Goal: Information Seeking & Learning: Learn about a topic

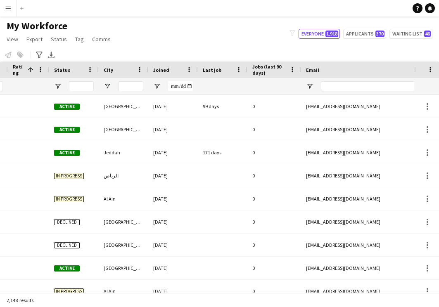
click at [157, 82] on div at bounding box center [173, 86] width 50 height 17
click at [157, 83] on span "Open Filter Menu" at bounding box center [156, 86] width 7 height 7
click at [192, 115] on input "Filter Value" at bounding box center [189, 115] width 64 height 10
click at [164, 114] on input "Filter Value" at bounding box center [189, 115] width 64 height 10
click at [173, 116] on input "Filter Value" at bounding box center [189, 115] width 64 height 10
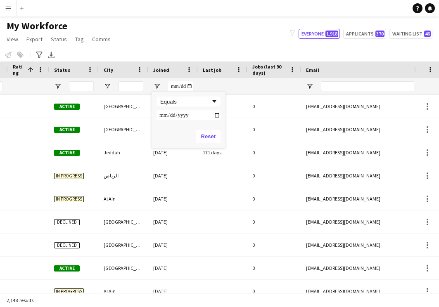
type input "**********"
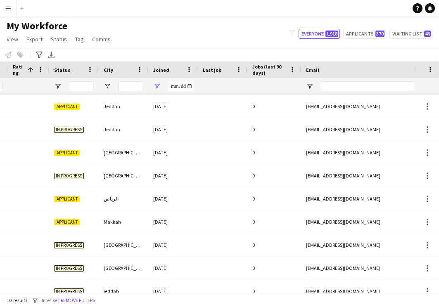
click at [242, 45] on div "My Workforce View Views Default view New view Update view Delete view Edit name…" at bounding box center [219, 34] width 439 height 28
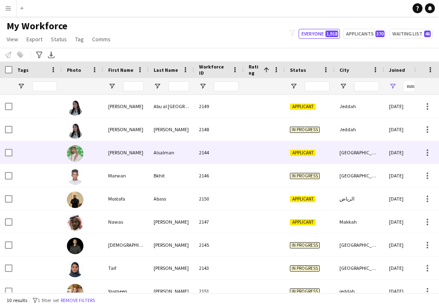
click at [124, 155] on div "[PERSON_NAME]" at bounding box center [125, 152] width 45 height 23
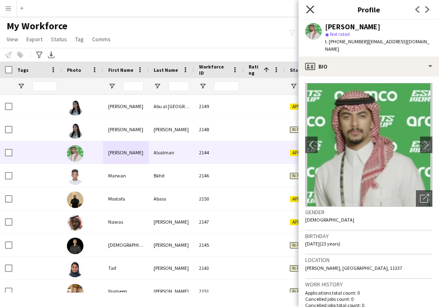
click at [310, 13] on icon "Close pop-in" at bounding box center [310, 9] width 8 height 8
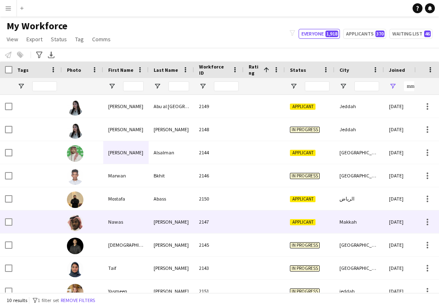
scroll to position [0, 26]
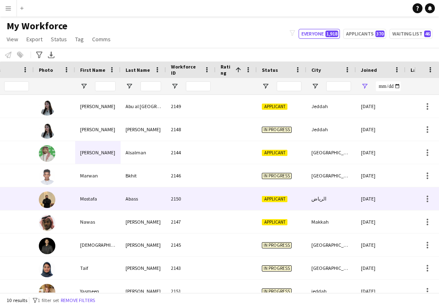
click at [191, 204] on div "2150" at bounding box center [191, 199] width 50 height 23
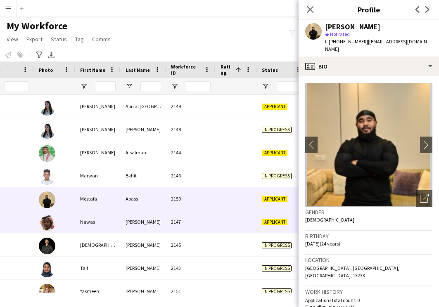
click at [187, 228] on div "2147" at bounding box center [191, 222] width 50 height 23
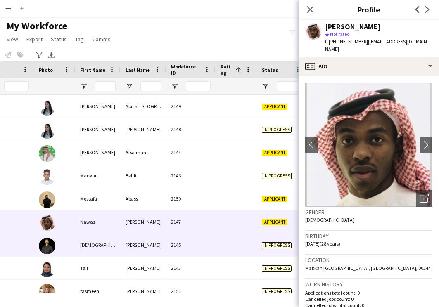
click at [188, 250] on div "2145" at bounding box center [191, 245] width 50 height 23
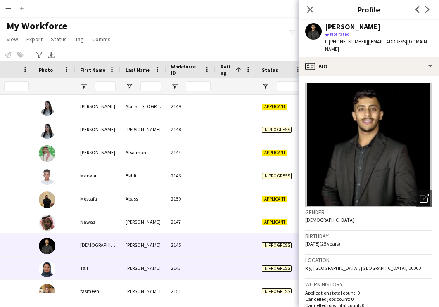
click at [189, 264] on div "2143" at bounding box center [191, 268] width 50 height 23
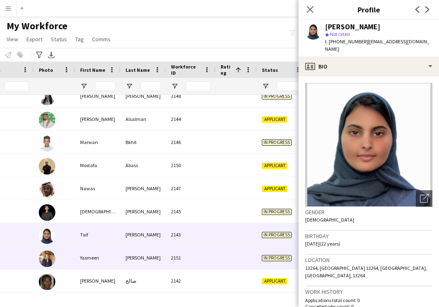
click at [189, 264] on div "2151" at bounding box center [191, 258] width 50 height 23
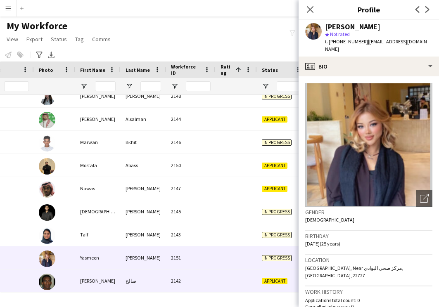
click at [193, 280] on div "2142" at bounding box center [191, 281] width 50 height 23
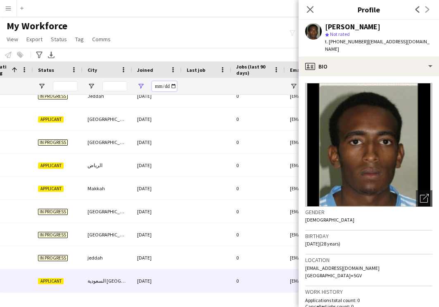
click at [166, 88] on input "**********" at bounding box center [164, 86] width 25 height 10
click at [158, 85] on input "**********" at bounding box center [164, 86] width 25 height 10
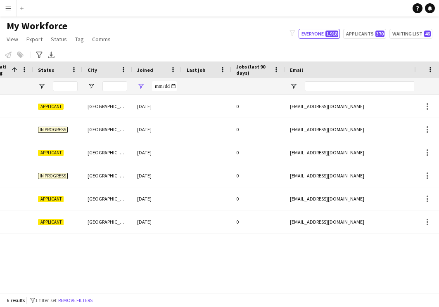
click at [133, 260] on div "Abdulalem 2155 Applicant [GEOGRAPHIC_DATA] [DATE] 0 [EMAIL_ADDRESS][DOMAIN_NAME…" at bounding box center [207, 194] width 414 height 198
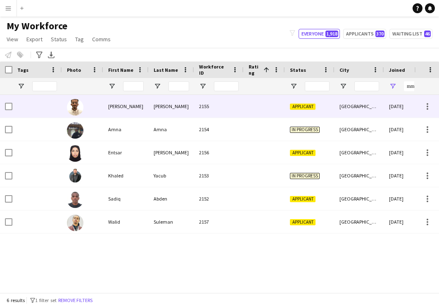
click at [146, 112] on div "[PERSON_NAME]" at bounding box center [125, 106] width 45 height 23
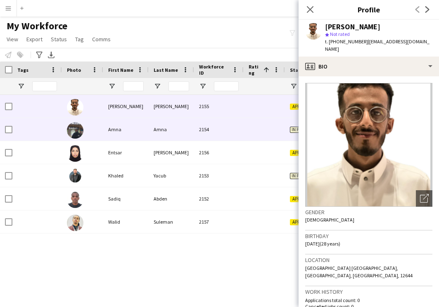
click at [144, 133] on div "Amna" at bounding box center [125, 129] width 45 height 23
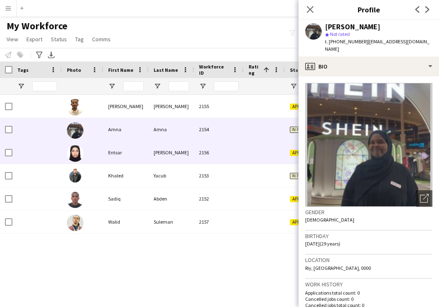
click at [145, 148] on div "Entsar" at bounding box center [125, 152] width 45 height 23
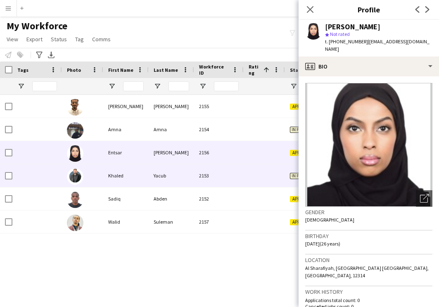
click at [146, 174] on div "Khaled" at bounding box center [125, 175] width 45 height 23
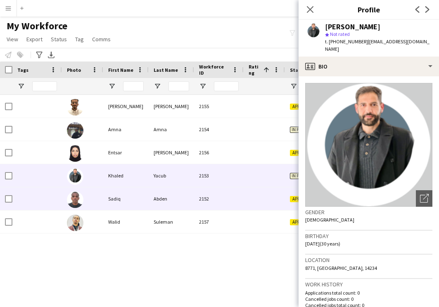
click at [151, 201] on div "Abden" at bounding box center [171, 199] width 45 height 23
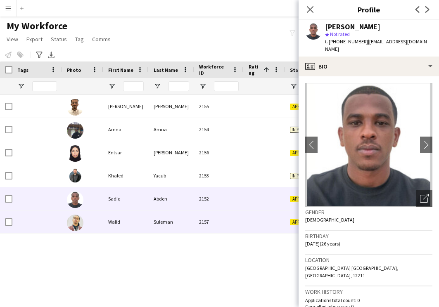
click at [153, 222] on div "Suleman" at bounding box center [171, 222] width 45 height 23
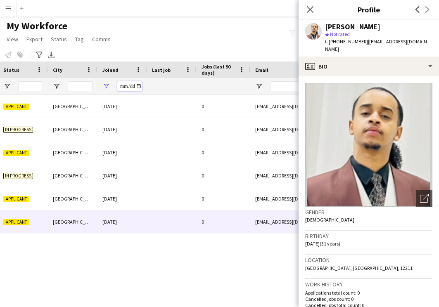
click at [126, 85] on input "**********" at bounding box center [129, 86] width 25 height 10
type input "**********"
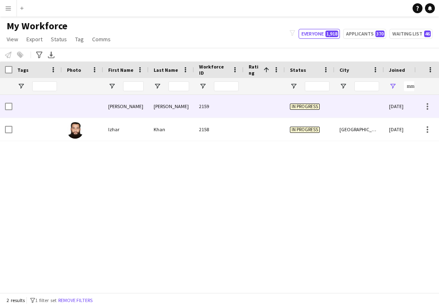
click at [138, 112] on div "[PERSON_NAME]" at bounding box center [125, 106] width 45 height 23
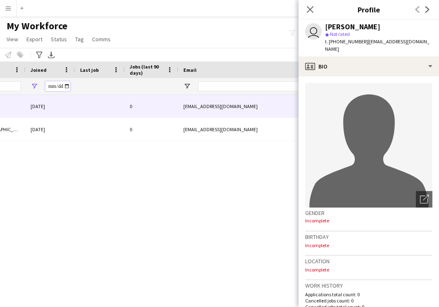
click at [50, 85] on input "**********" at bounding box center [57, 86] width 25 height 10
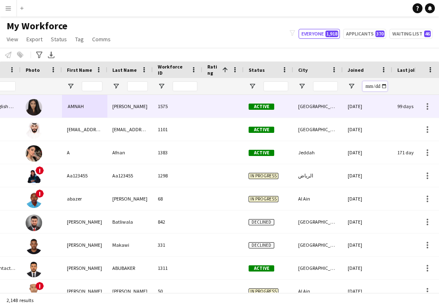
scroll to position [0, 55]
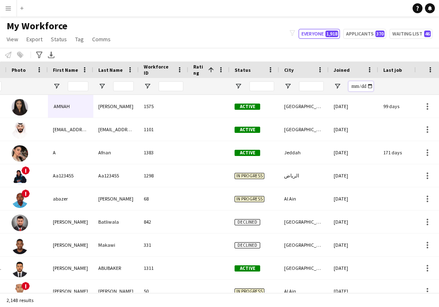
type input "**********"
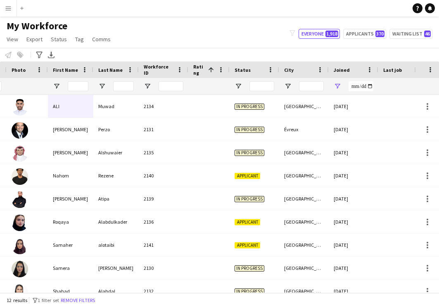
click at [294, 51] on div "Notify workforce Add to tag Select at least one crew to tag him or her. Advance…" at bounding box center [219, 55] width 439 height 14
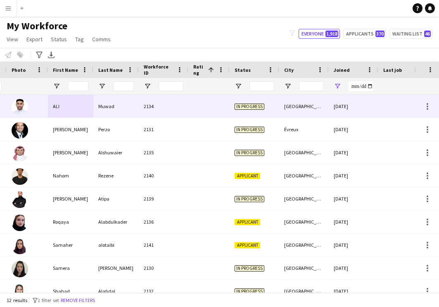
click at [169, 106] on div "2134" at bounding box center [164, 106] width 50 height 23
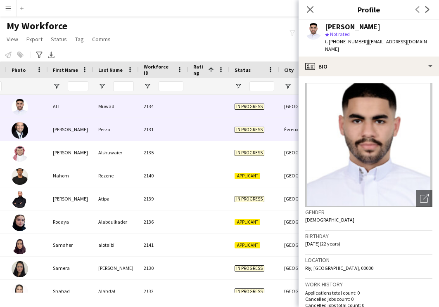
click at [167, 134] on div "2131" at bounding box center [164, 129] width 50 height 23
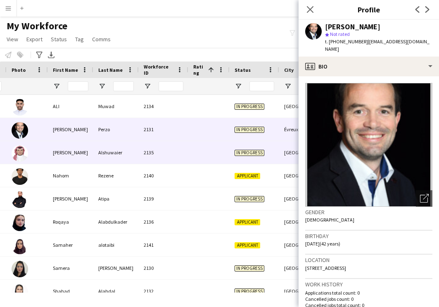
click at [165, 147] on div "2135" at bounding box center [164, 152] width 50 height 23
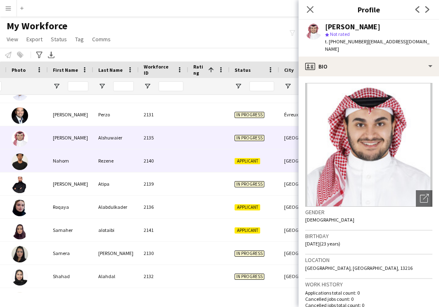
scroll to position [15, 0]
click at [222, 159] on div at bounding box center [208, 160] width 41 height 23
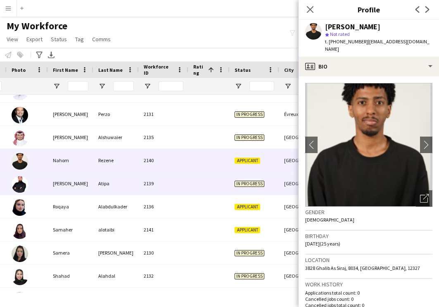
click at [183, 178] on div "2139" at bounding box center [164, 183] width 50 height 23
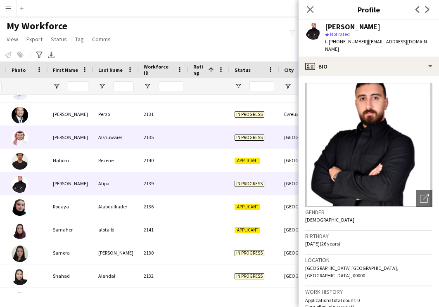
click at [175, 143] on div "2135" at bounding box center [164, 137] width 50 height 23
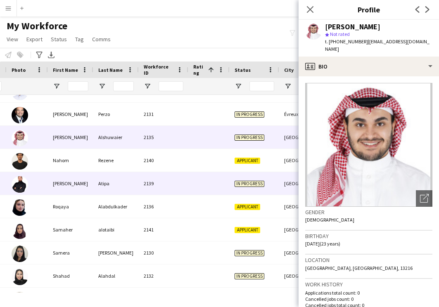
click at [169, 190] on div "2139" at bounding box center [164, 183] width 50 height 23
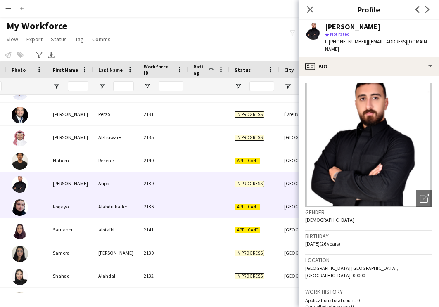
click at [170, 202] on div "2136" at bounding box center [164, 206] width 50 height 23
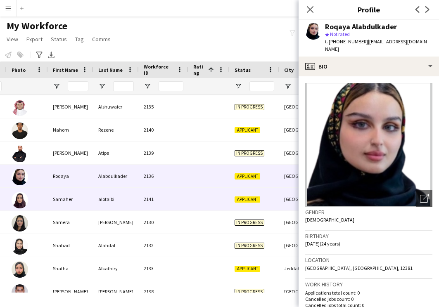
click at [161, 202] on div "2141" at bounding box center [164, 199] width 50 height 23
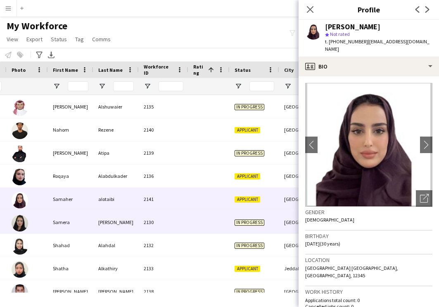
click at [191, 216] on div at bounding box center [208, 222] width 41 height 23
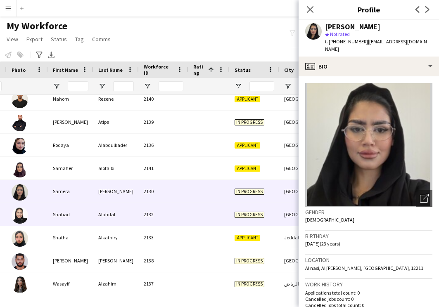
click at [195, 210] on div at bounding box center [208, 214] width 41 height 23
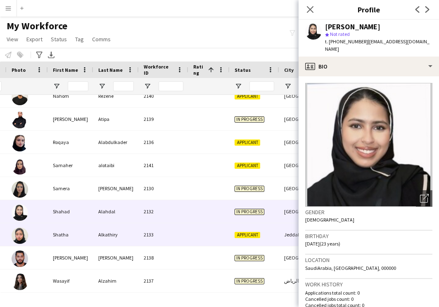
click at [182, 233] on div "2133" at bounding box center [164, 234] width 50 height 23
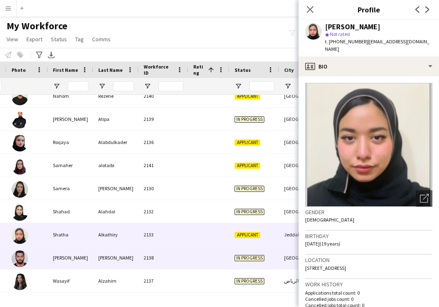
click at [179, 259] on div "2138" at bounding box center [164, 258] width 50 height 23
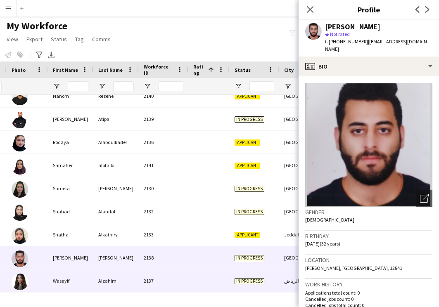
click at [178, 274] on div "2137" at bounding box center [164, 281] width 50 height 23
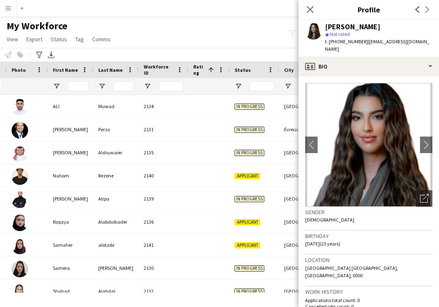
click at [233, 44] on div "My Workforce View Views Default view New view Update view Delete view Edit name…" at bounding box center [219, 34] width 439 height 28
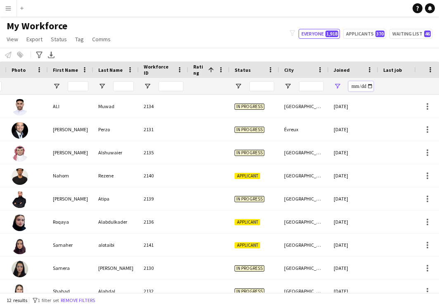
click at [355, 86] on input "**********" at bounding box center [361, 86] width 25 height 10
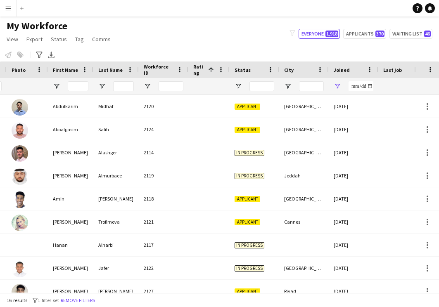
click at [288, 50] on div "Notify workforce Add to tag Select at least one crew to tag him or her. Advance…" at bounding box center [219, 55] width 439 height 14
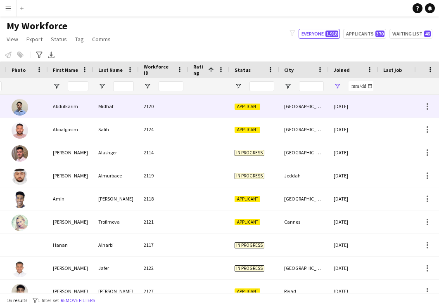
click at [182, 110] on div "2120" at bounding box center [164, 106] width 50 height 23
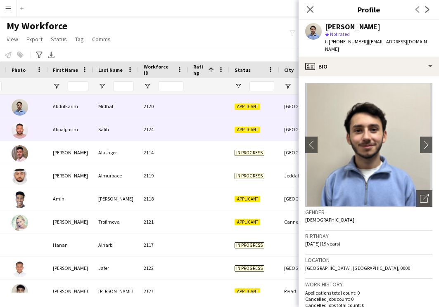
click at [176, 131] on div "2124" at bounding box center [164, 129] width 50 height 23
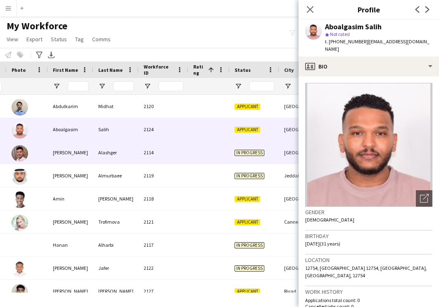
click at [176, 150] on div "2114" at bounding box center [164, 152] width 50 height 23
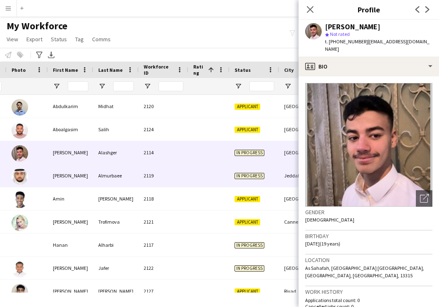
click at [173, 172] on div "2119" at bounding box center [164, 175] width 50 height 23
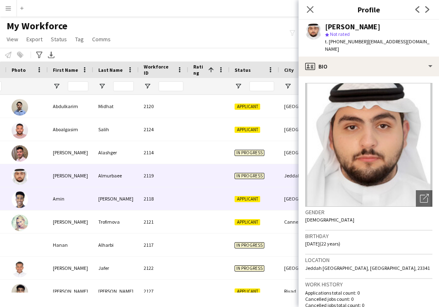
click at [172, 190] on div "2118" at bounding box center [164, 199] width 50 height 23
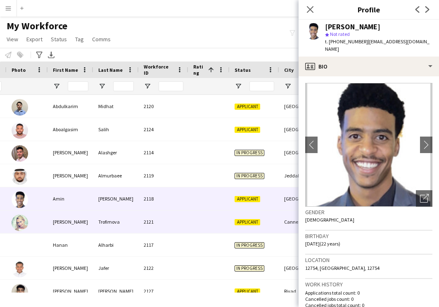
click at [169, 218] on div "2121" at bounding box center [164, 222] width 50 height 23
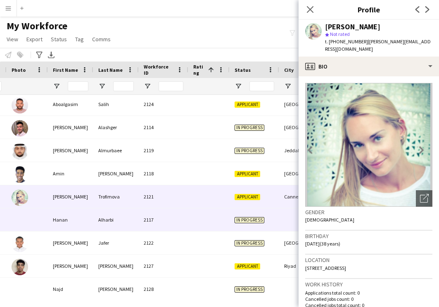
scroll to position [26, 0]
click at [171, 220] on div "2117" at bounding box center [164, 219] width 50 height 23
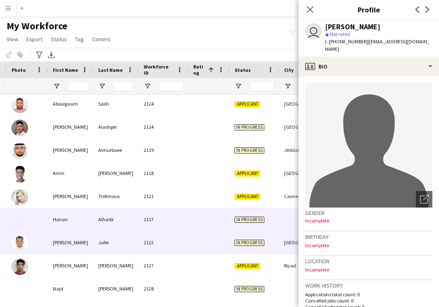
click at [166, 237] on div "2122" at bounding box center [164, 242] width 50 height 23
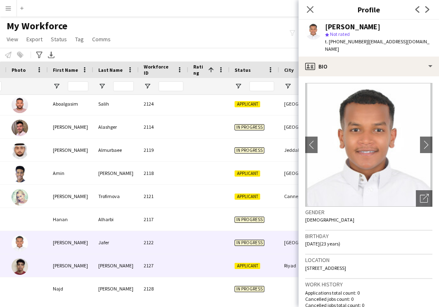
click at [164, 261] on div "2127" at bounding box center [164, 265] width 50 height 23
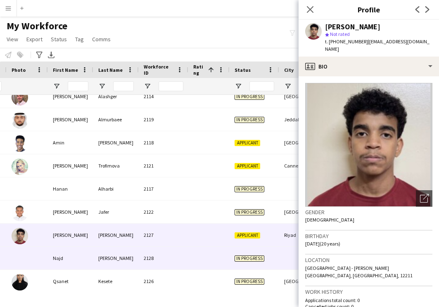
scroll to position [149, 0]
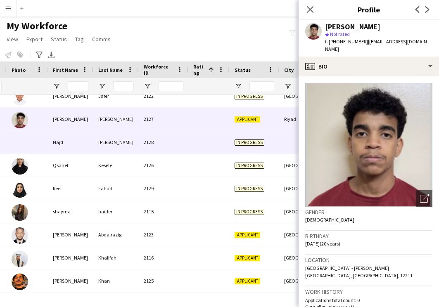
click at [218, 144] on div at bounding box center [208, 142] width 41 height 23
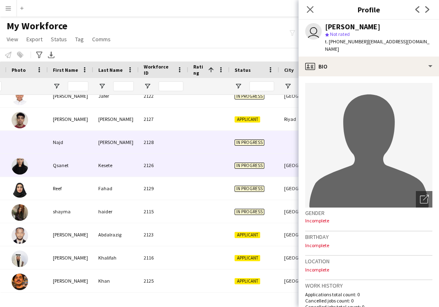
click at [214, 159] on div at bounding box center [208, 165] width 41 height 23
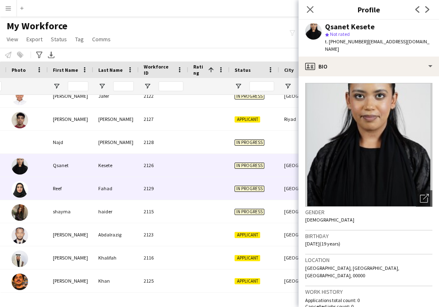
click at [209, 185] on div at bounding box center [208, 188] width 41 height 23
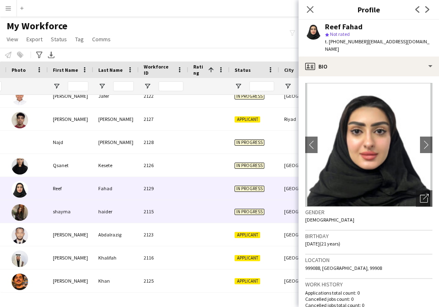
click at [203, 214] on div at bounding box center [208, 211] width 41 height 23
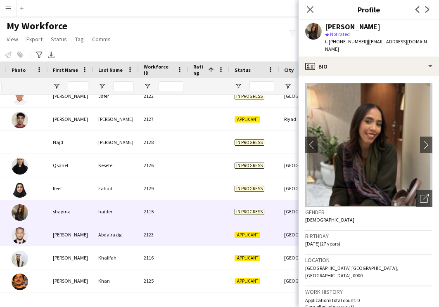
click at [204, 233] on div at bounding box center [208, 234] width 41 height 23
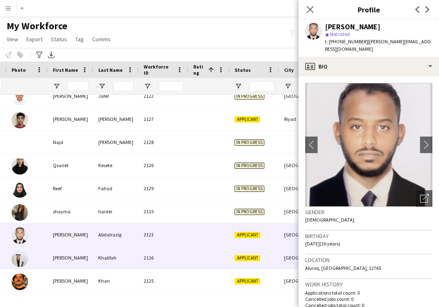
click at [199, 258] on div at bounding box center [208, 258] width 41 height 23
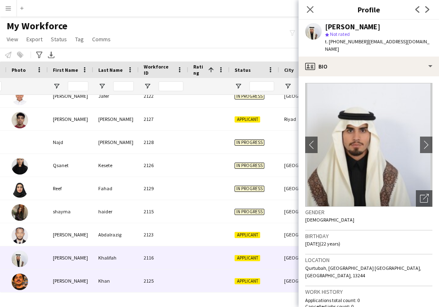
click at [194, 278] on div at bounding box center [208, 281] width 41 height 23
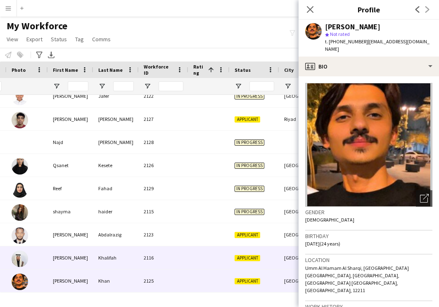
click at [194, 258] on div at bounding box center [208, 258] width 41 height 23
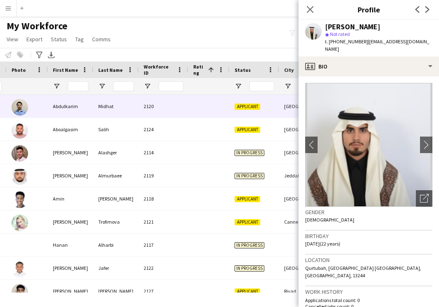
scroll to position [0, 76]
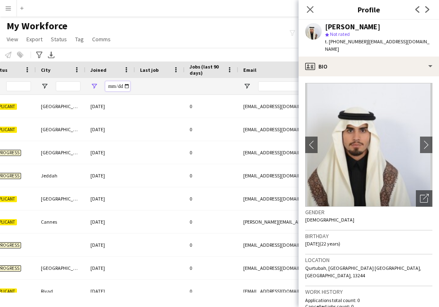
click at [111, 85] on input "**********" at bounding box center [117, 86] width 25 height 10
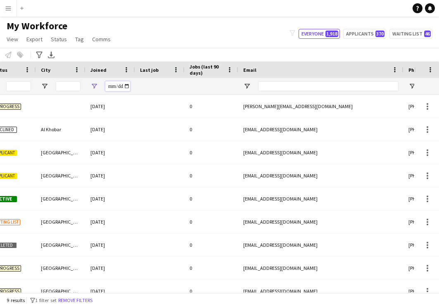
type input "**********"
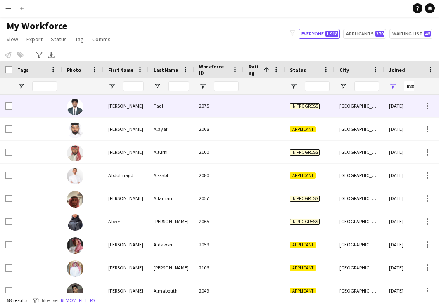
click at [171, 108] on div "Fadl" at bounding box center [171, 106] width 45 height 23
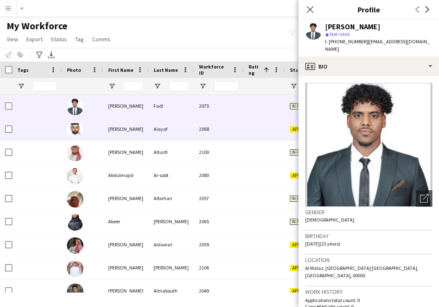
click at [170, 125] on div "Alayaf" at bounding box center [171, 129] width 45 height 23
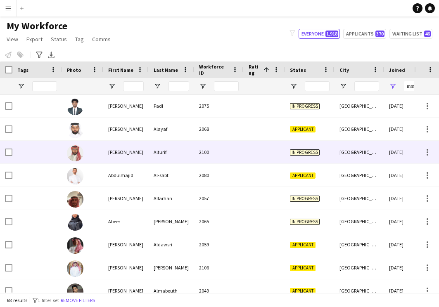
click at [170, 152] on div "Alturifi" at bounding box center [171, 152] width 45 height 23
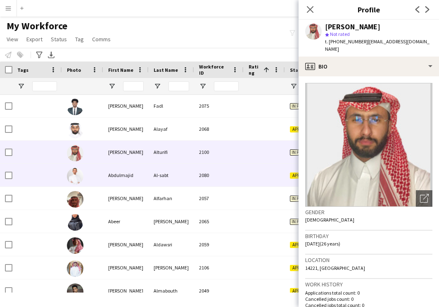
click at [200, 177] on div "2080" at bounding box center [219, 175] width 50 height 23
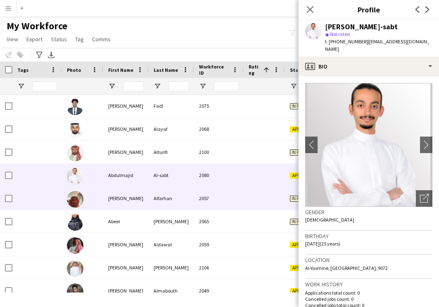
click at [193, 202] on div "Alfarhan" at bounding box center [171, 198] width 45 height 23
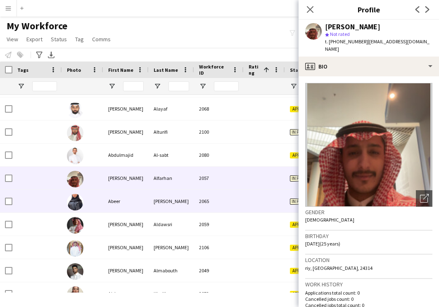
click at [193, 201] on div "[PERSON_NAME]" at bounding box center [171, 201] width 45 height 23
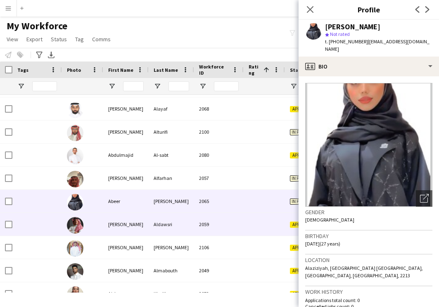
click at [237, 226] on div "2059" at bounding box center [219, 224] width 50 height 23
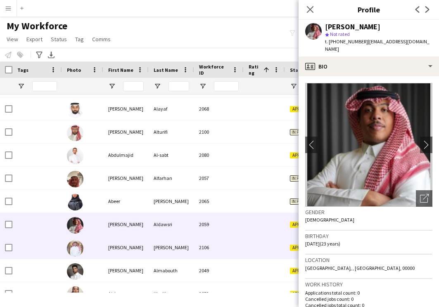
click at [238, 252] on div "2106" at bounding box center [219, 247] width 50 height 23
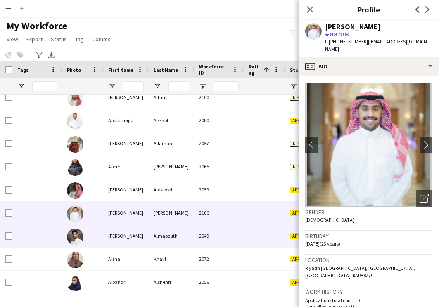
click at [223, 230] on div "2049" at bounding box center [219, 236] width 50 height 23
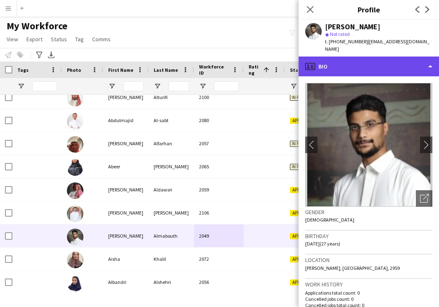
click at [373, 57] on div "profile Bio" at bounding box center [369, 67] width 140 height 20
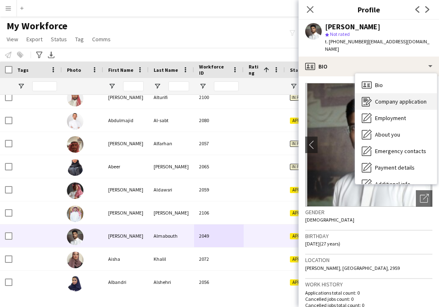
click at [380, 98] on div "Company application Company application" at bounding box center [396, 101] width 82 height 17
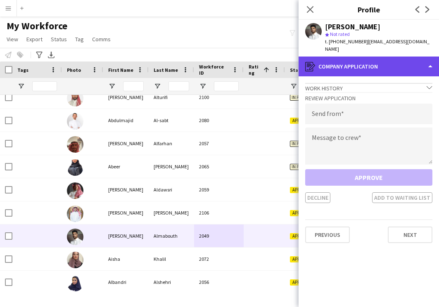
click at [371, 62] on div "register Company application" at bounding box center [369, 67] width 140 height 20
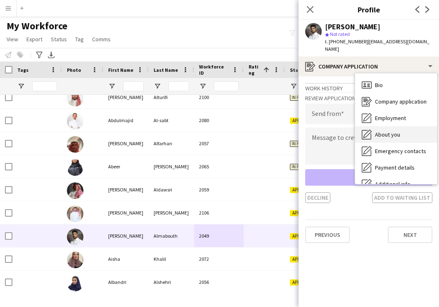
click at [386, 131] on span "About you" at bounding box center [387, 134] width 25 height 7
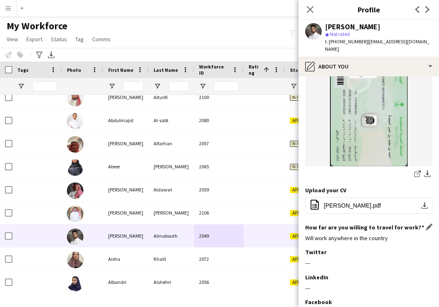
scroll to position [216, 0]
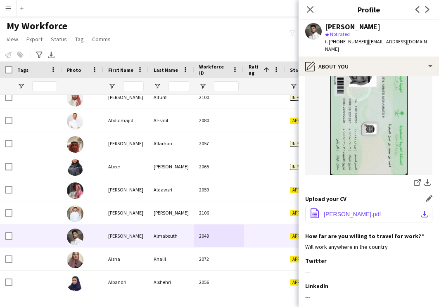
click at [356, 211] on span "[PERSON_NAME].pdf" at bounding box center [352, 214] width 57 height 7
click at [373, 17] on div "Close pop-in Profile Previous Next" at bounding box center [369, 10] width 140 height 20
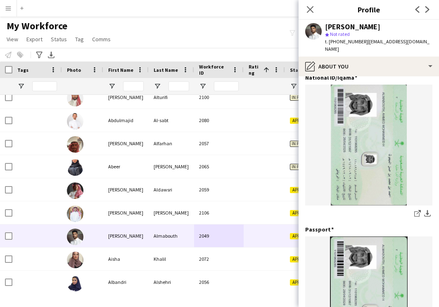
scroll to position [0, 0]
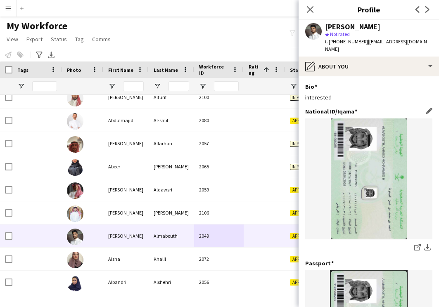
click at [359, 154] on img at bounding box center [368, 179] width 127 height 121
click at [356, 36] on div "star Not rated" at bounding box center [378, 34] width 107 height 7
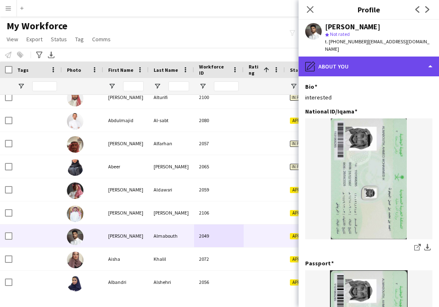
click at [361, 60] on div "pencil4 About you" at bounding box center [369, 67] width 140 height 20
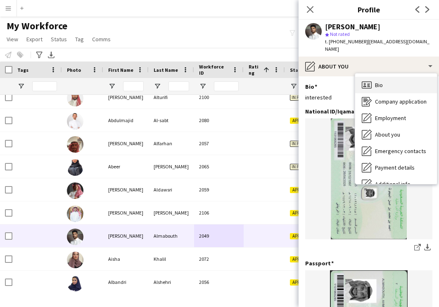
click at [370, 80] on icon "Bio" at bounding box center [367, 85] width 10 height 10
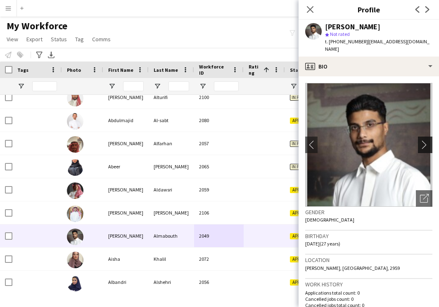
click at [426, 140] on app-icon "chevron-right" at bounding box center [426, 144] width 13 height 9
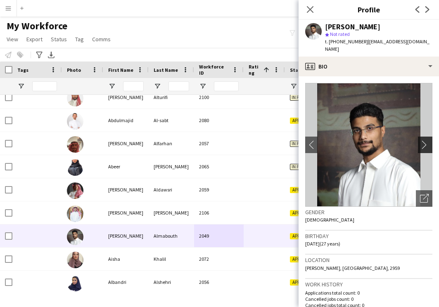
click at [426, 140] on app-icon "chevron-right" at bounding box center [426, 144] width 13 height 9
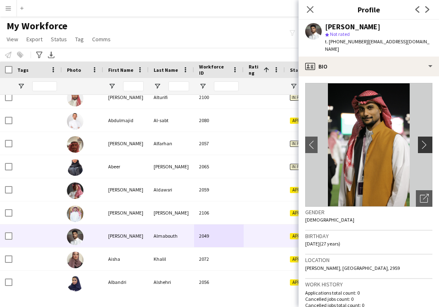
click at [426, 140] on app-icon "chevron-right" at bounding box center [426, 144] width 13 height 9
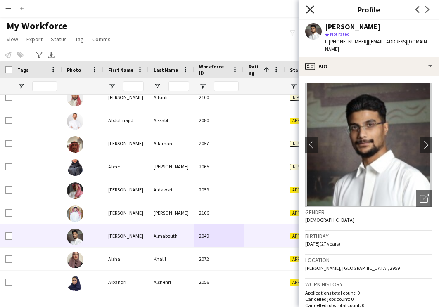
click at [311, 11] on icon "Close pop-in" at bounding box center [310, 9] width 8 height 8
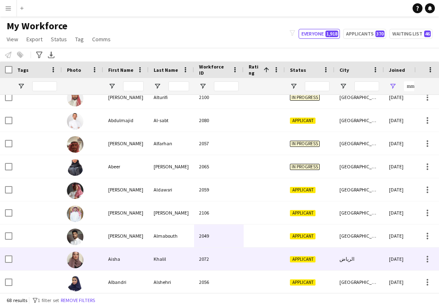
scroll to position [71, 0]
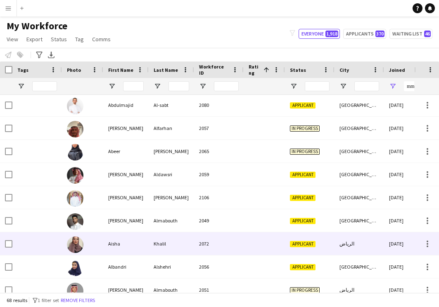
click at [182, 249] on div "Khalil" at bounding box center [171, 244] width 45 height 23
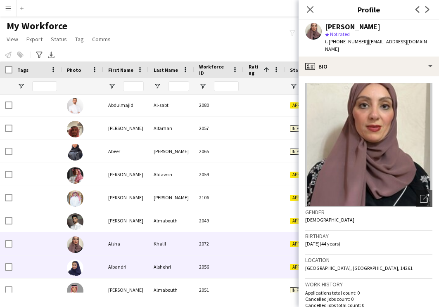
click at [184, 268] on div "Alshehri" at bounding box center [171, 267] width 45 height 23
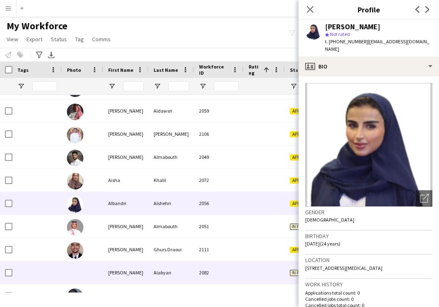
scroll to position [136, 0]
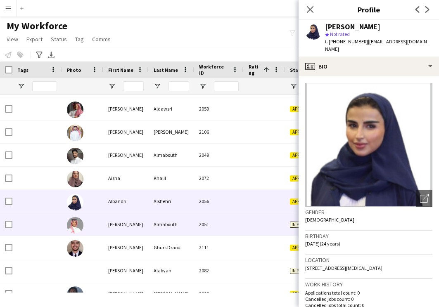
click at [190, 224] on div "Almabouth" at bounding box center [171, 224] width 45 height 23
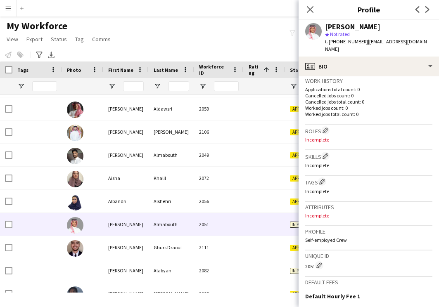
scroll to position [0, 0]
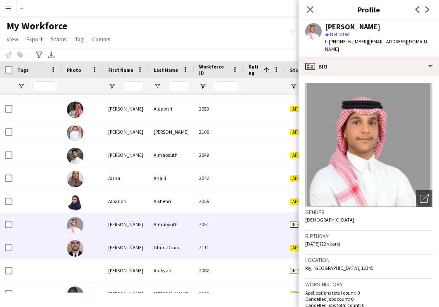
click at [236, 253] on div "2111" at bounding box center [219, 247] width 50 height 23
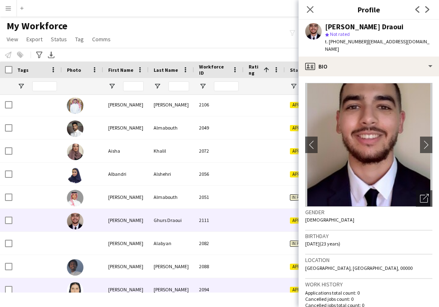
scroll to position [166, 0]
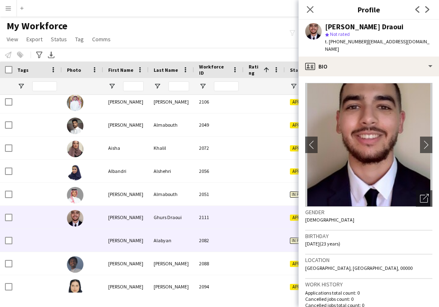
click at [234, 235] on div "2082" at bounding box center [219, 240] width 50 height 23
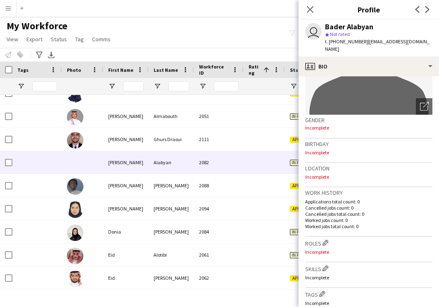
scroll to position [0, 0]
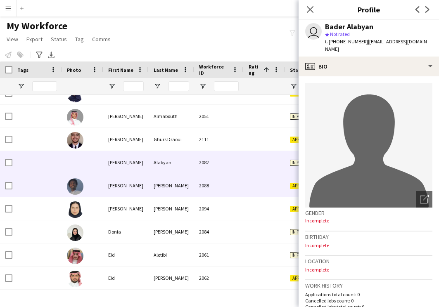
click at [216, 188] on div "2088" at bounding box center [219, 185] width 50 height 23
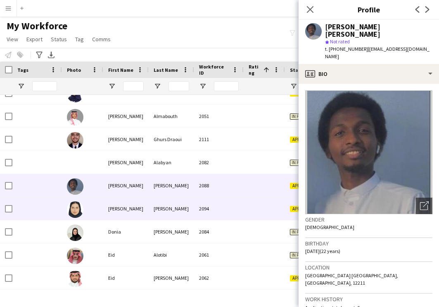
click at [229, 216] on div "2094" at bounding box center [219, 208] width 50 height 23
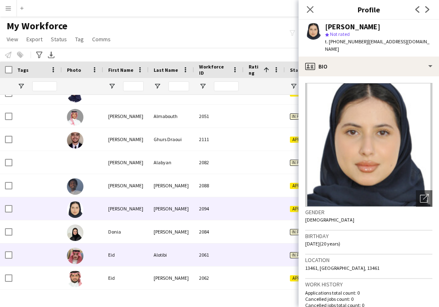
click at [228, 254] on div "2061" at bounding box center [219, 255] width 50 height 23
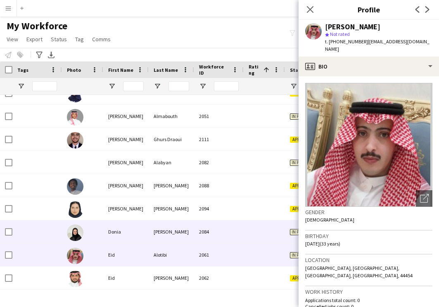
click at [233, 238] on div "2084" at bounding box center [219, 232] width 50 height 23
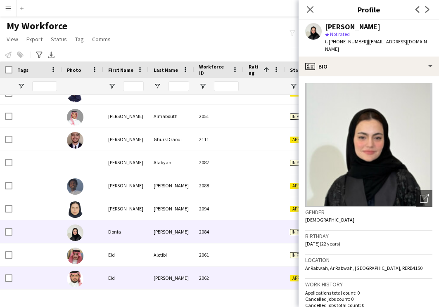
click at [227, 283] on div "2062" at bounding box center [219, 278] width 50 height 23
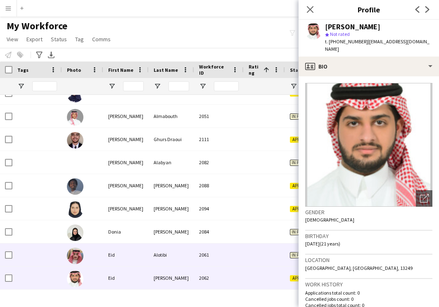
click at [231, 263] on div "2061" at bounding box center [219, 255] width 50 height 23
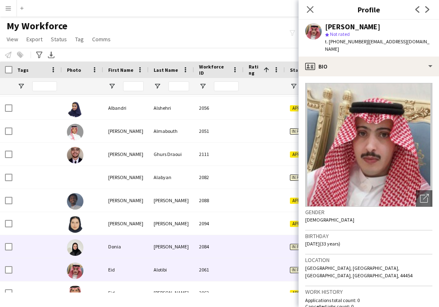
scroll to position [212, 0]
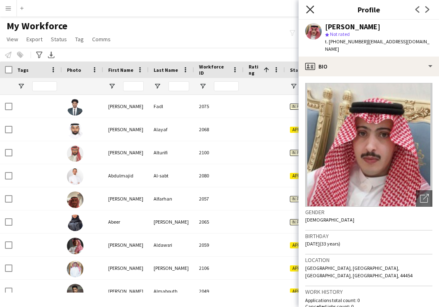
click at [311, 9] on icon "Close pop-in" at bounding box center [310, 9] width 8 height 8
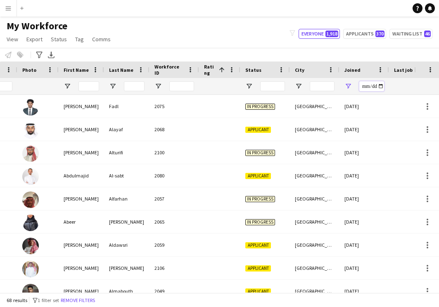
click at [364, 86] on input "**********" at bounding box center [371, 86] width 25 height 10
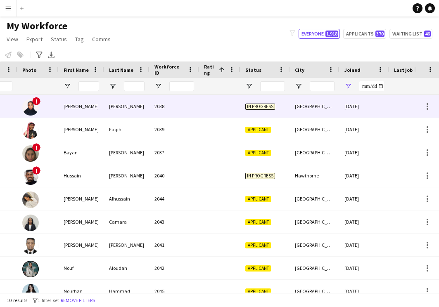
click at [186, 112] on div "2038" at bounding box center [175, 106] width 50 height 23
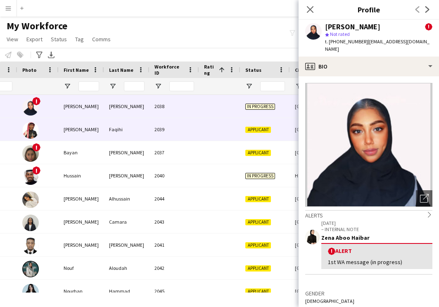
click at [190, 125] on div "2039" at bounding box center [175, 129] width 50 height 23
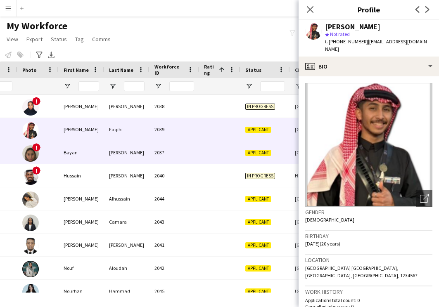
click at [194, 152] on div "2037" at bounding box center [175, 152] width 50 height 23
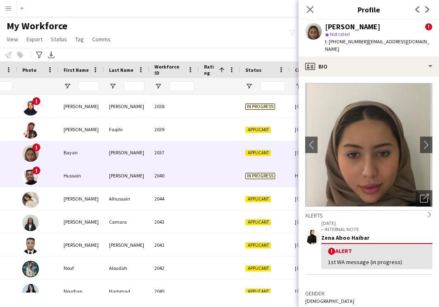
click at [196, 175] on div "2040" at bounding box center [175, 175] width 50 height 23
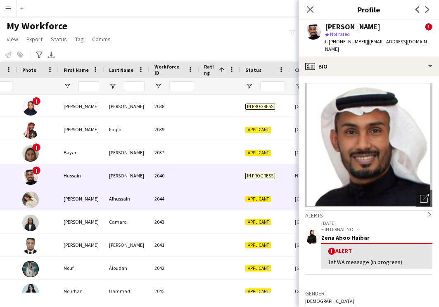
click at [196, 200] on div "2044" at bounding box center [175, 199] width 50 height 23
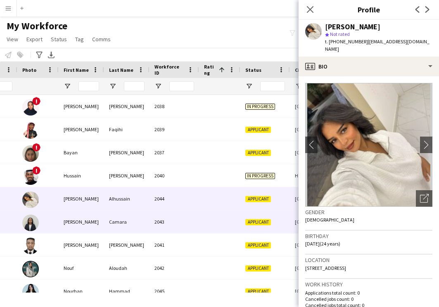
click at [199, 226] on div at bounding box center [219, 222] width 41 height 23
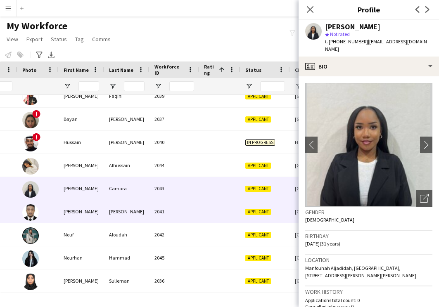
click at [199, 211] on div at bounding box center [219, 211] width 41 height 23
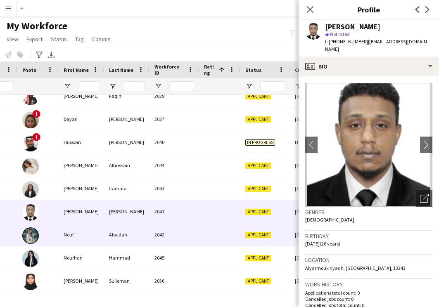
click at [200, 233] on div at bounding box center [219, 234] width 41 height 23
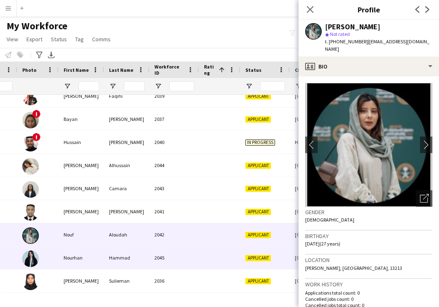
click at [199, 259] on div at bounding box center [219, 258] width 41 height 23
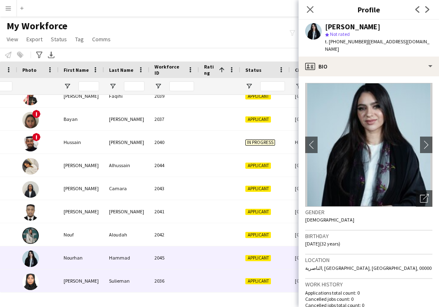
click at [197, 285] on div "2036" at bounding box center [175, 281] width 50 height 23
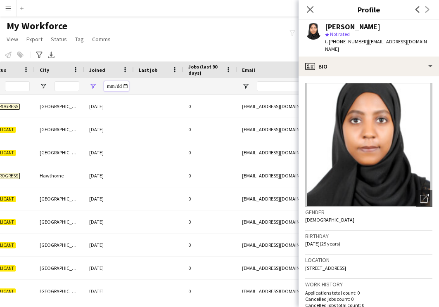
click at [111, 85] on input "**********" at bounding box center [116, 86] width 25 height 10
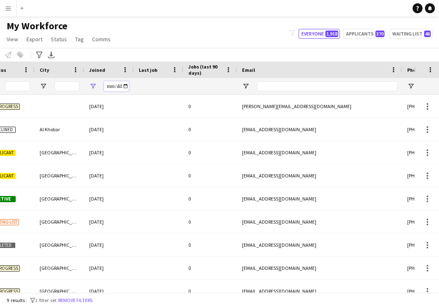
type input "**********"
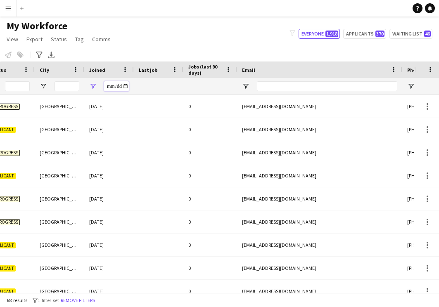
click at [109, 86] on input "**********" at bounding box center [116, 86] width 25 height 10
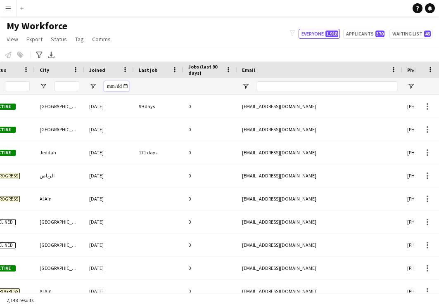
click at [116, 88] on input "Joined Filter Input" at bounding box center [116, 86] width 25 height 10
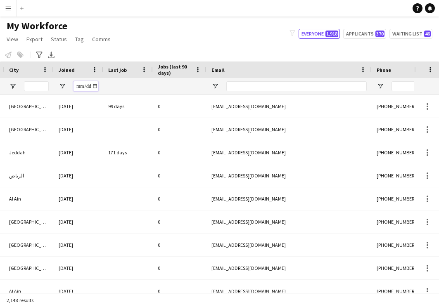
click at [91, 86] on input "Joined Filter Input" at bounding box center [86, 86] width 25 height 10
click at [104, 90] on div at bounding box center [128, 86] width 50 height 17
click at [438, 46] on div "My Workforce View Views Default view New view Update view Delete view Edit name…" at bounding box center [219, 34] width 439 height 28
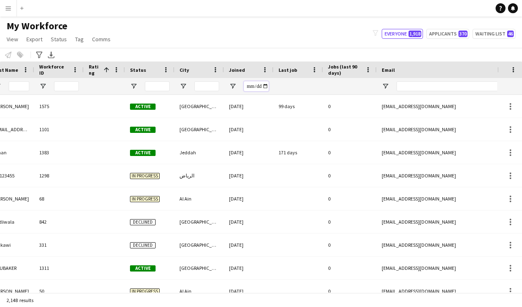
click at [254, 85] on input "Joined Filter Input" at bounding box center [256, 86] width 25 height 10
click at [260, 51] on div "Notify workforce Add to tag Select at least one crew to tag him or her. Advance…" at bounding box center [261, 55] width 522 height 14
